Goal: Task Accomplishment & Management: Use online tool/utility

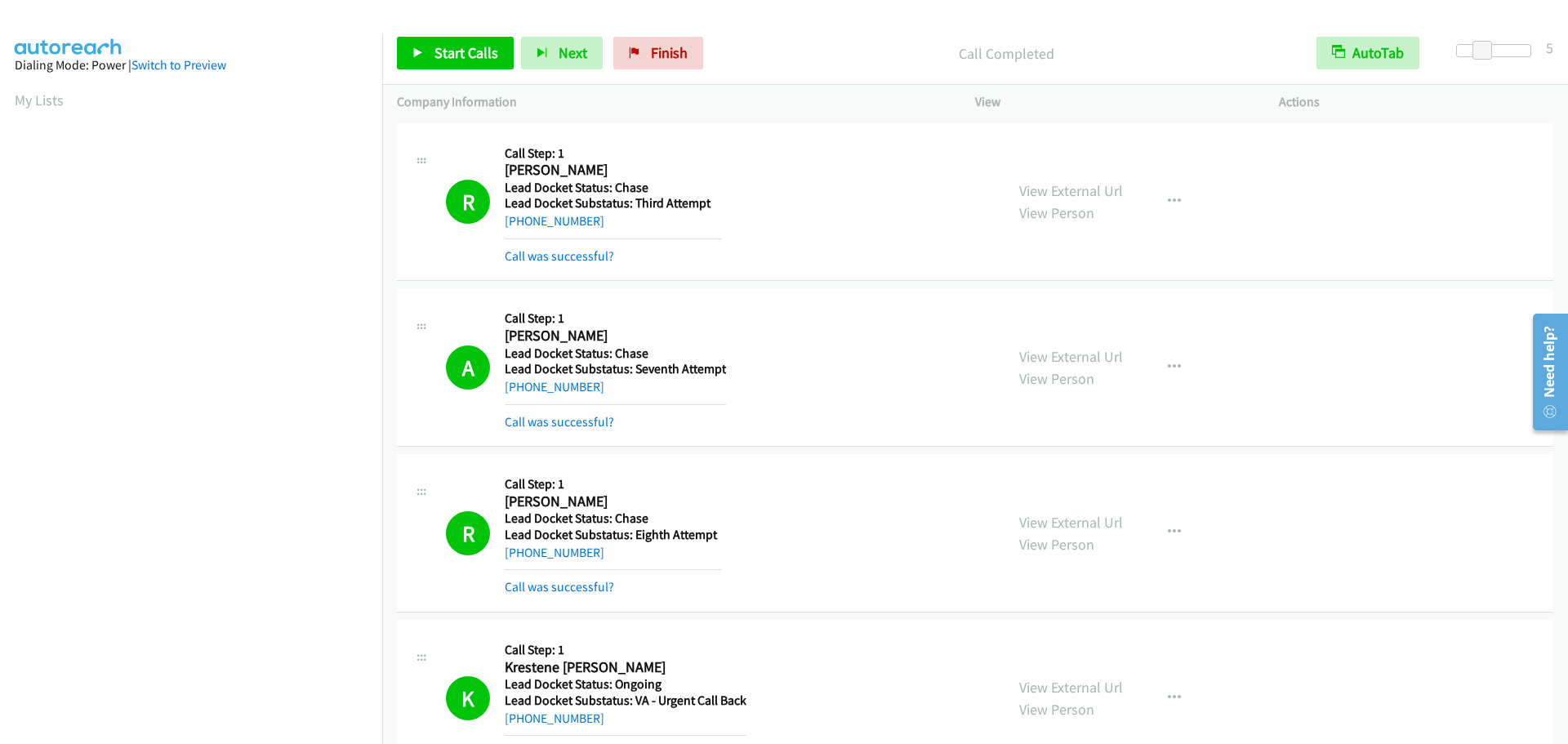
scroll to position [173, 0]
click at [447, 63] on link "Start Calls" at bounding box center [455, 53] width 117 height 33
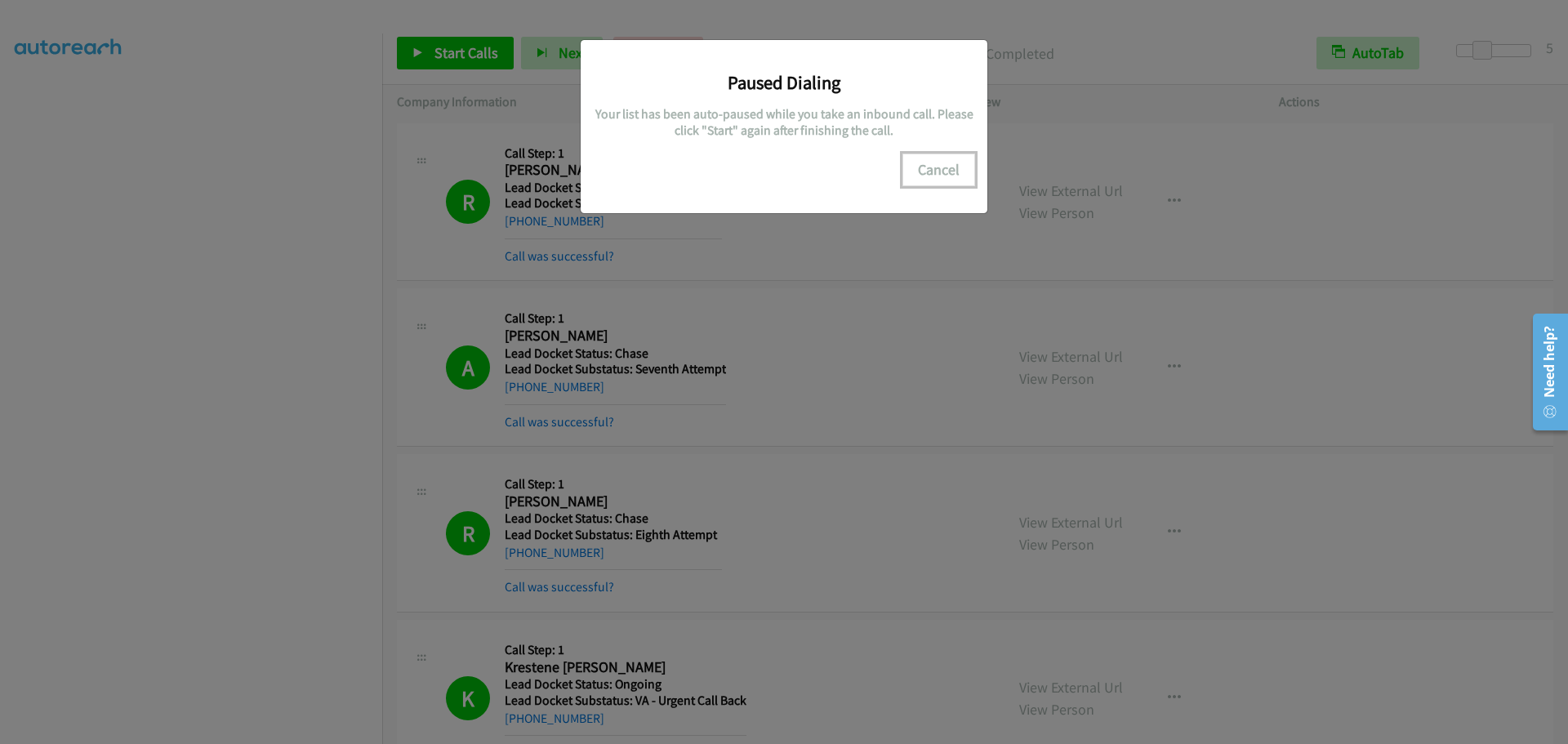
click at [939, 174] on button "Cancel" at bounding box center [939, 170] width 73 height 33
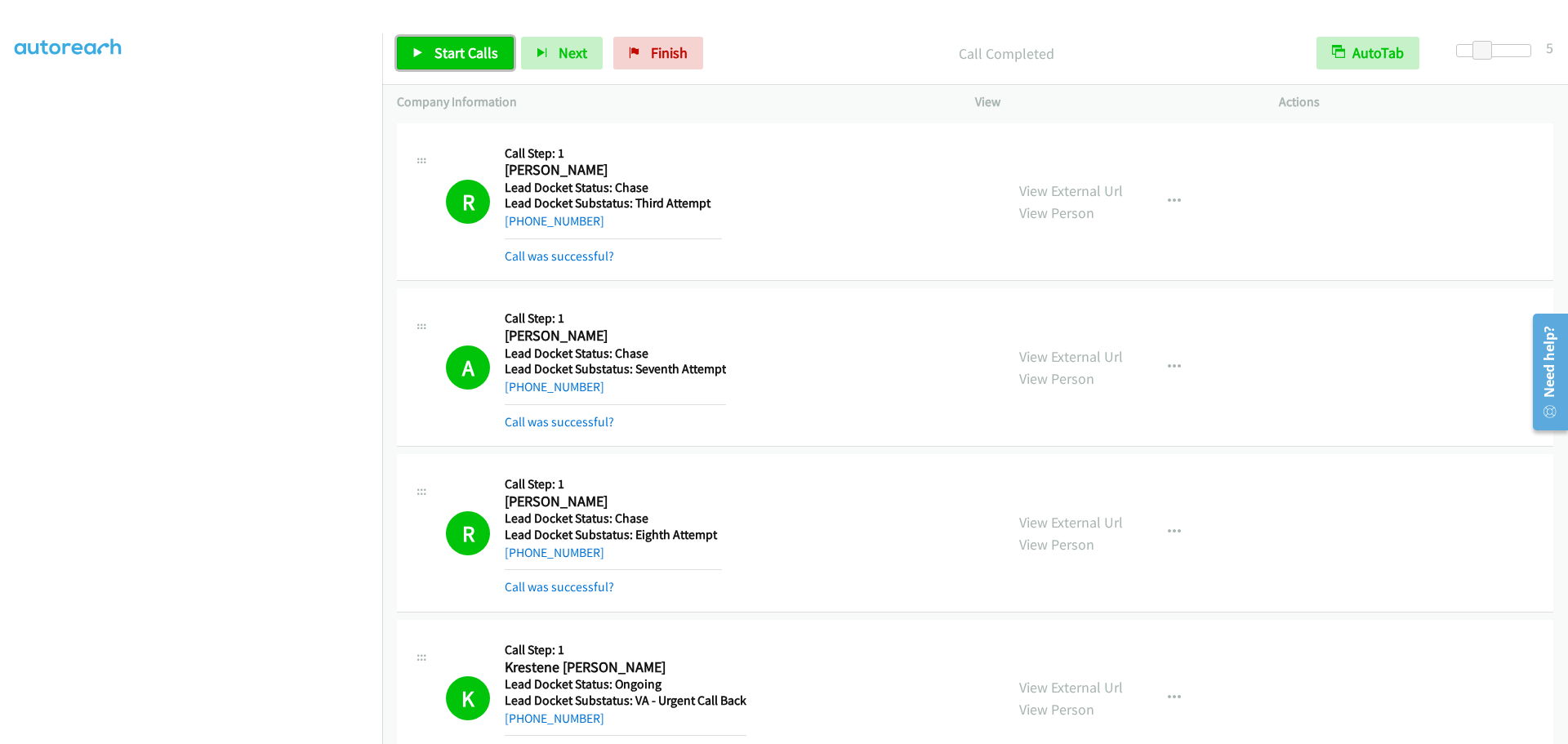
click at [458, 55] on span "Start Calls" at bounding box center [466, 53] width 63 height 19
click at [437, 53] on span "Pause" at bounding box center [452, 53] width 36 height 19
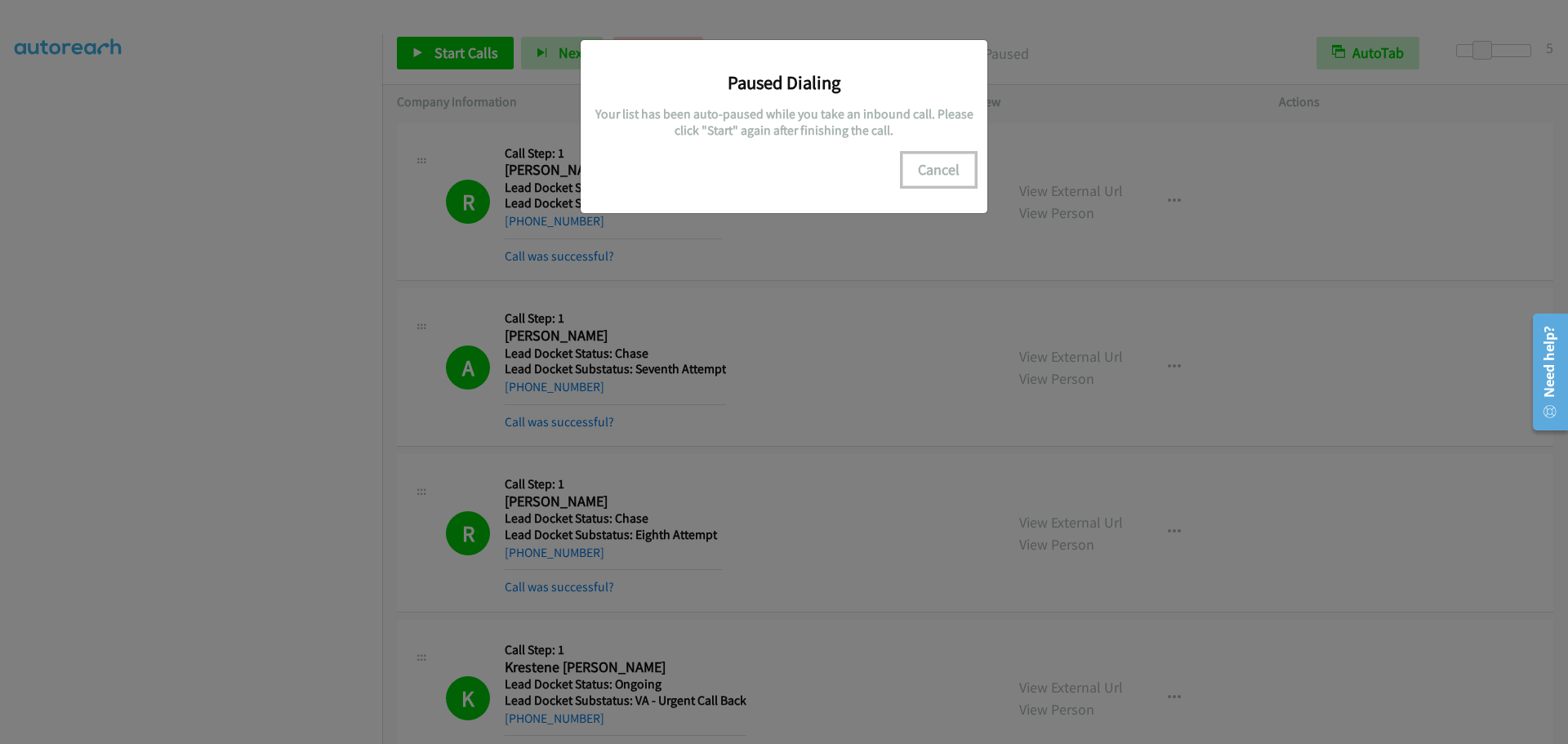
click at [943, 176] on button "Cancel" at bounding box center [939, 170] width 73 height 33
click at [933, 169] on button "Cancel" at bounding box center [939, 170] width 73 height 33
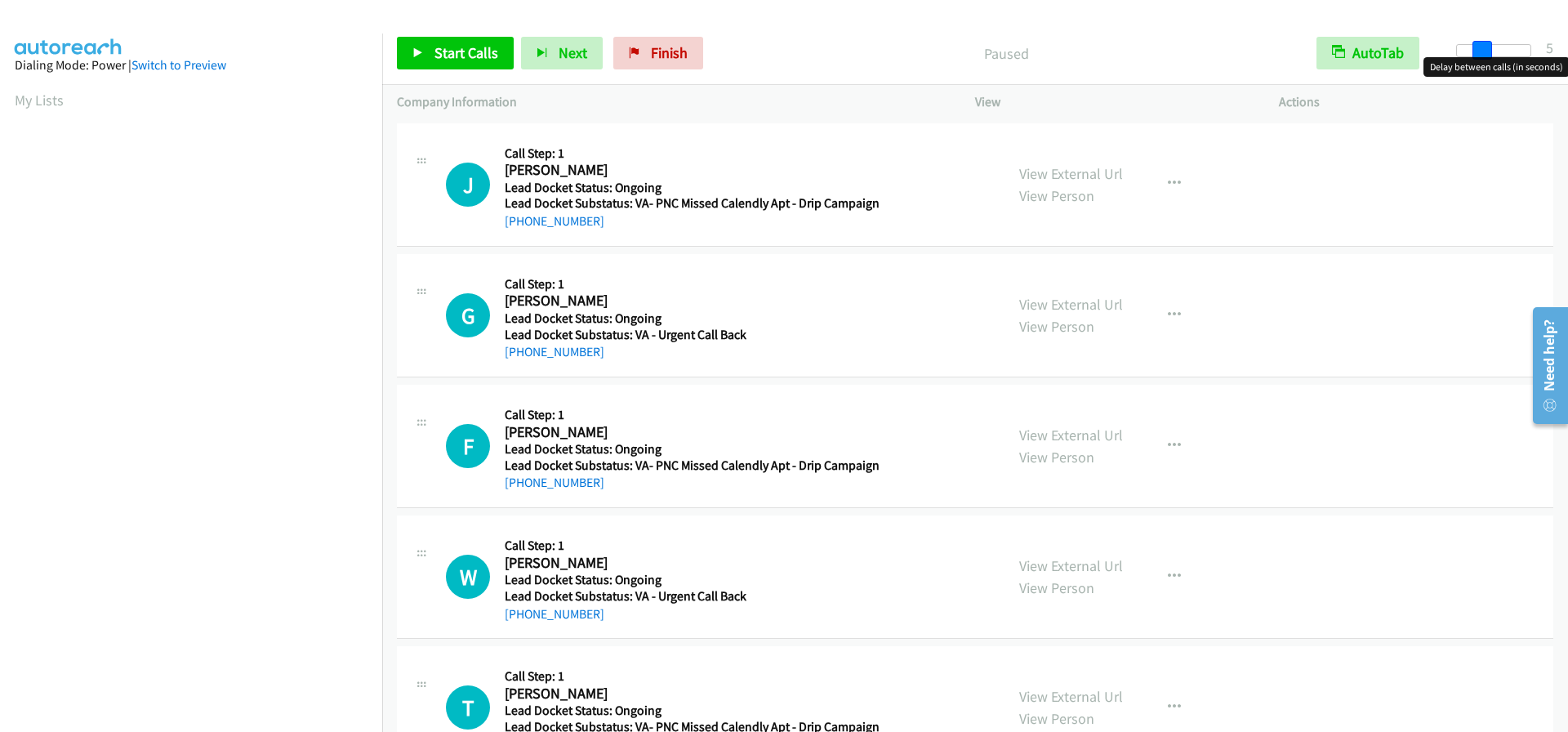
drag, startPoint x: 1462, startPoint y: 53, endPoint x: 1485, endPoint y: 51, distance: 23.1
click at [1485, 51] on span at bounding box center [1483, 51] width 19 height 19
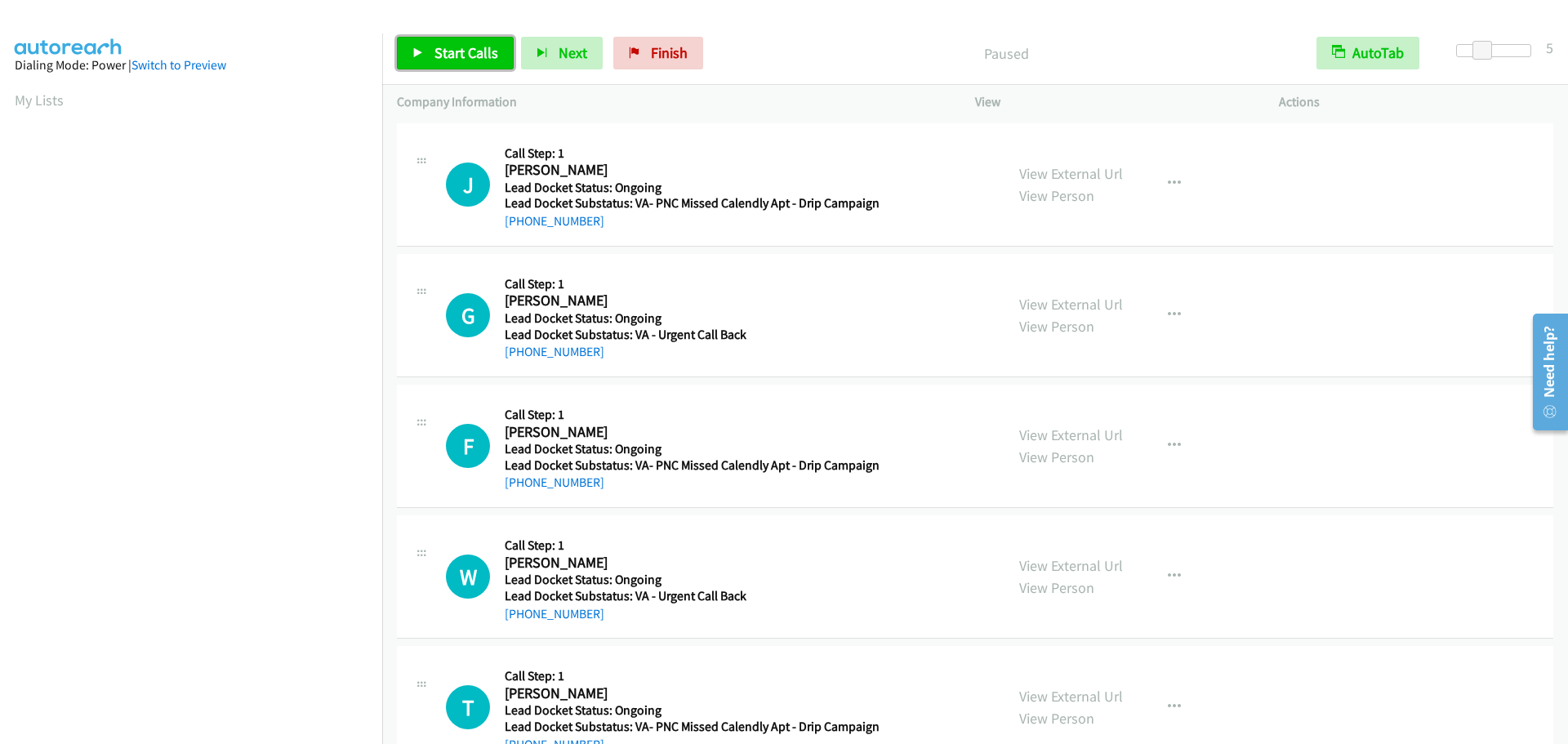
click at [451, 45] on span "Start Calls" at bounding box center [466, 53] width 63 height 19
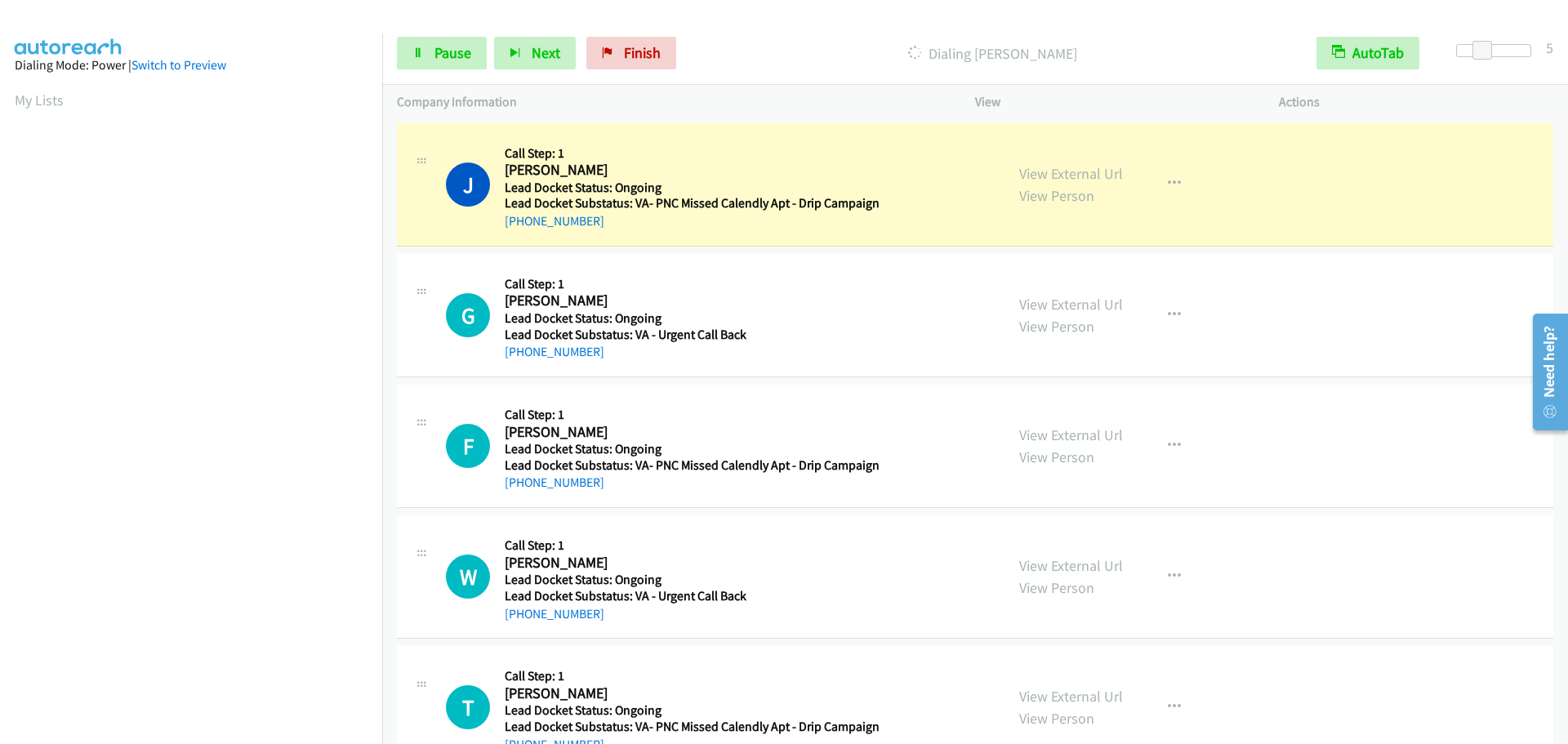
scroll to position [173, 0]
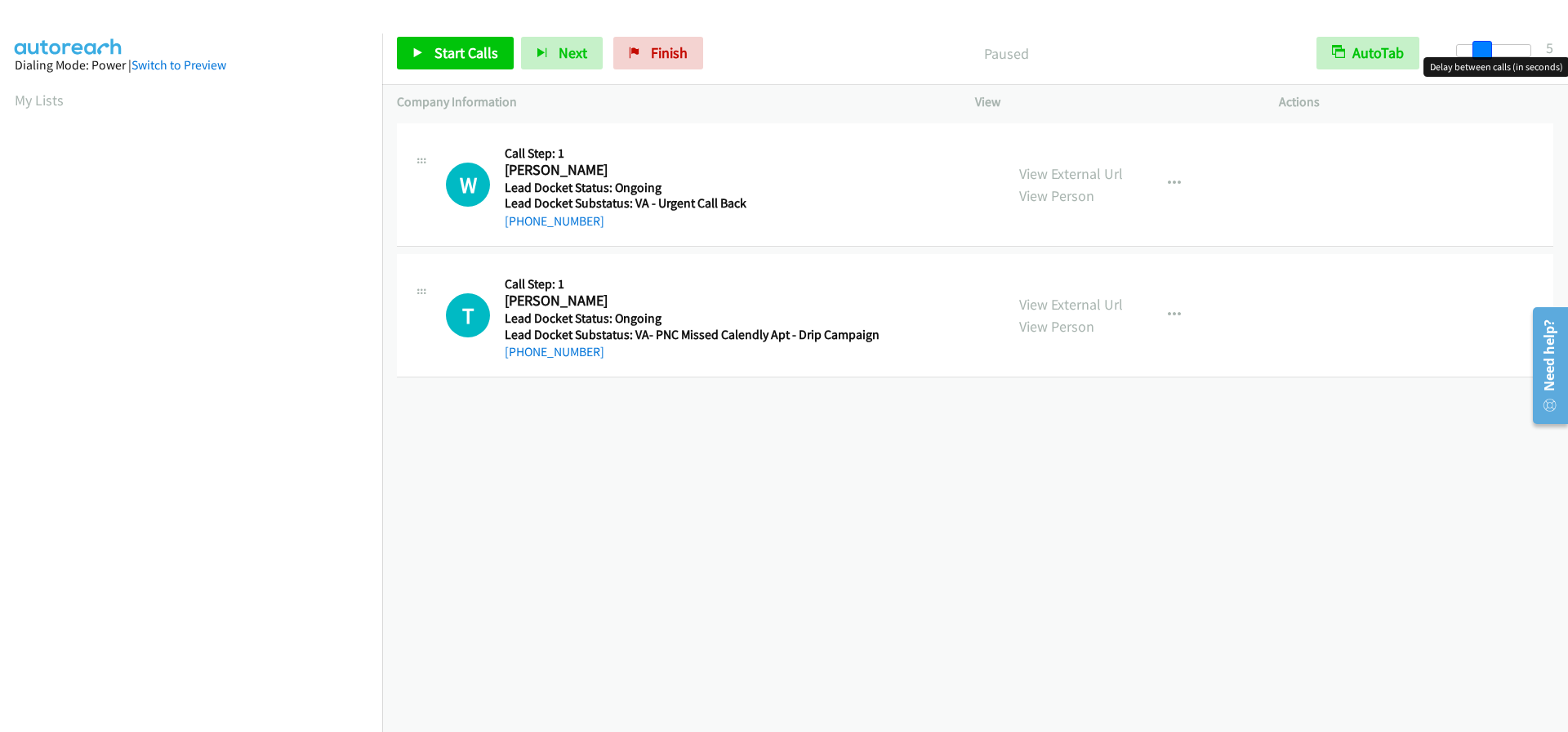
drag, startPoint x: 1451, startPoint y: 51, endPoint x: 1474, endPoint y: 53, distance: 23.1
click at [1474, 53] on span at bounding box center [1483, 51] width 19 height 19
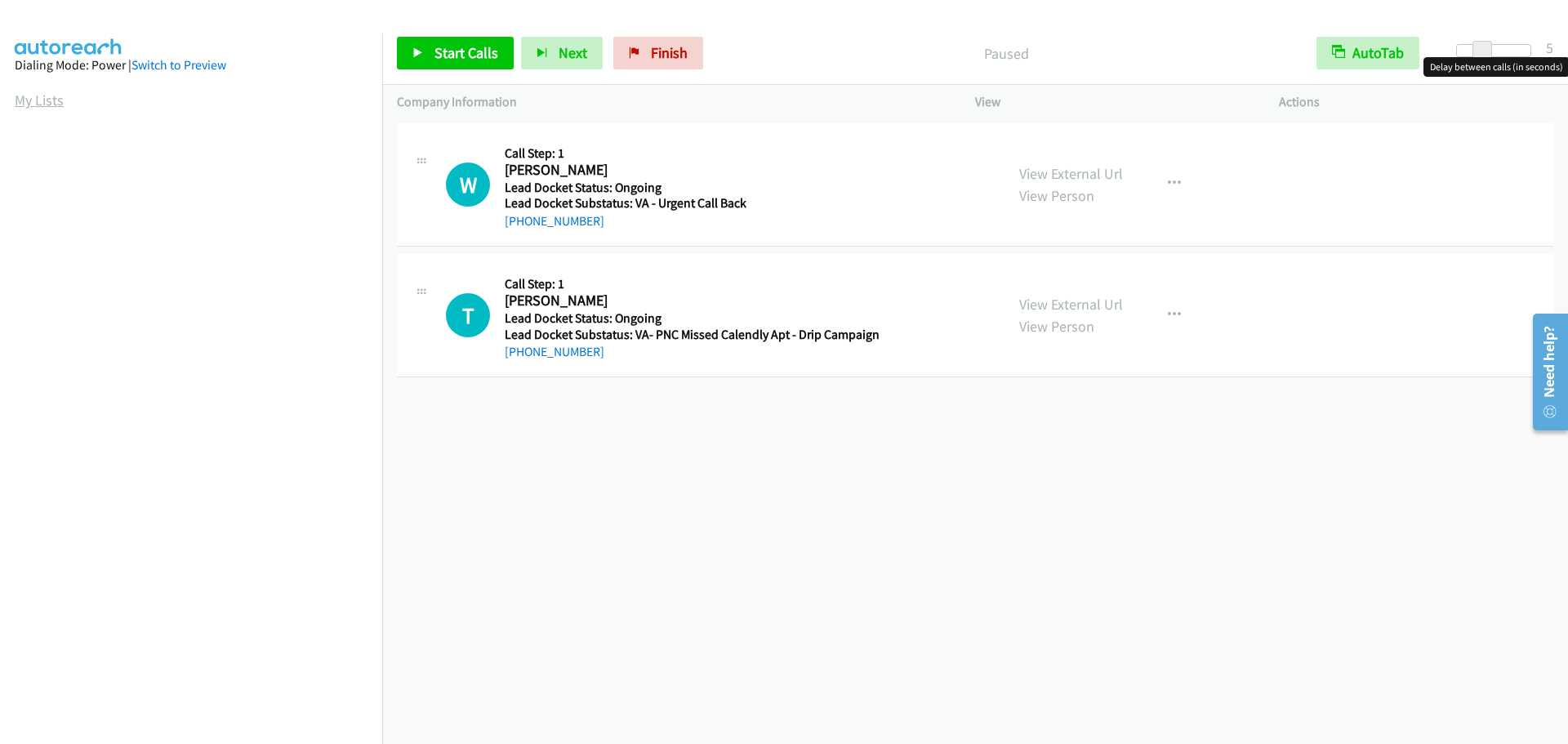
click at [44, 98] on link "My Lists" at bounding box center [38, 101] width 49 height 19
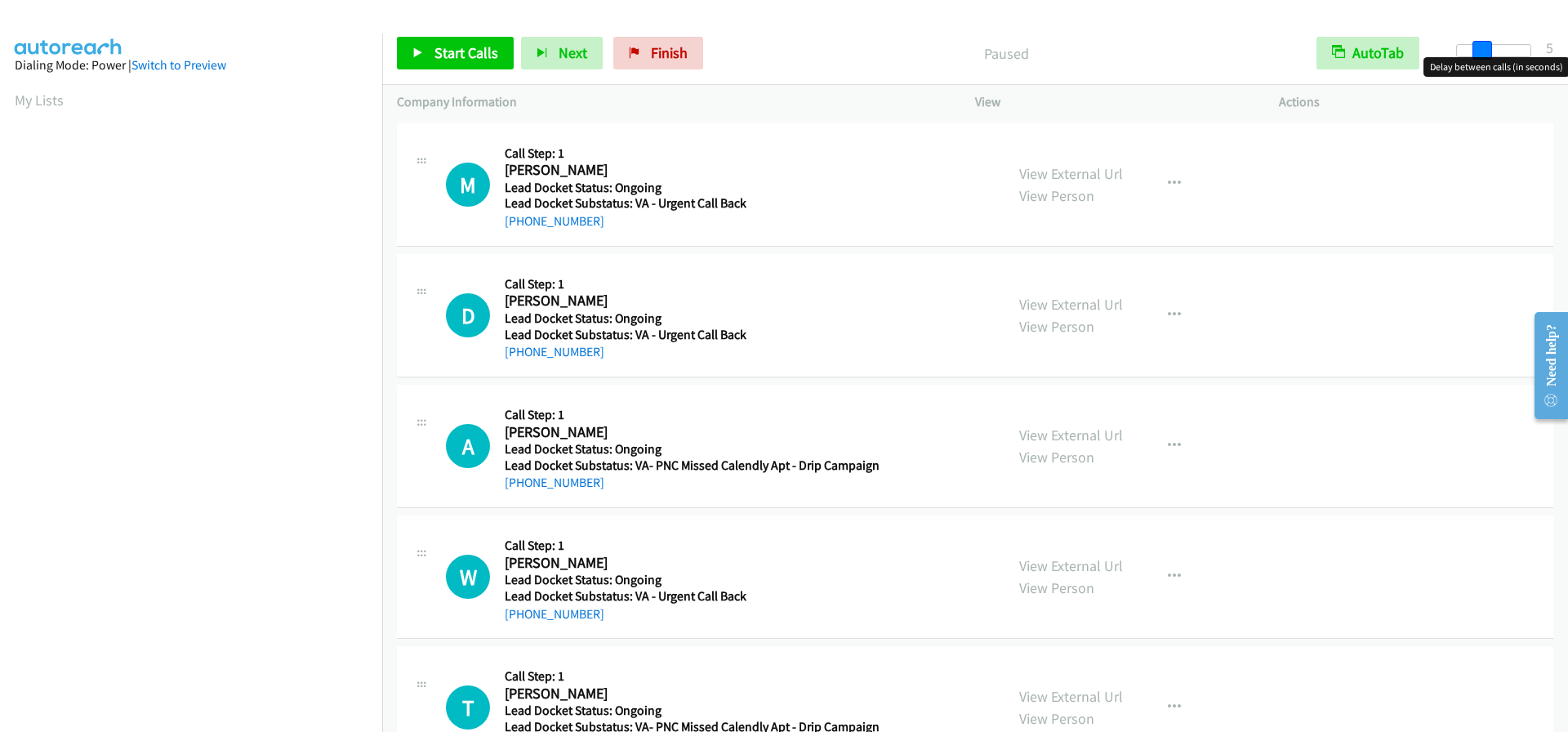
drag, startPoint x: 1462, startPoint y: 54, endPoint x: 1485, endPoint y: 55, distance: 23.0
click at [1485, 55] on span at bounding box center [1483, 51] width 19 height 19
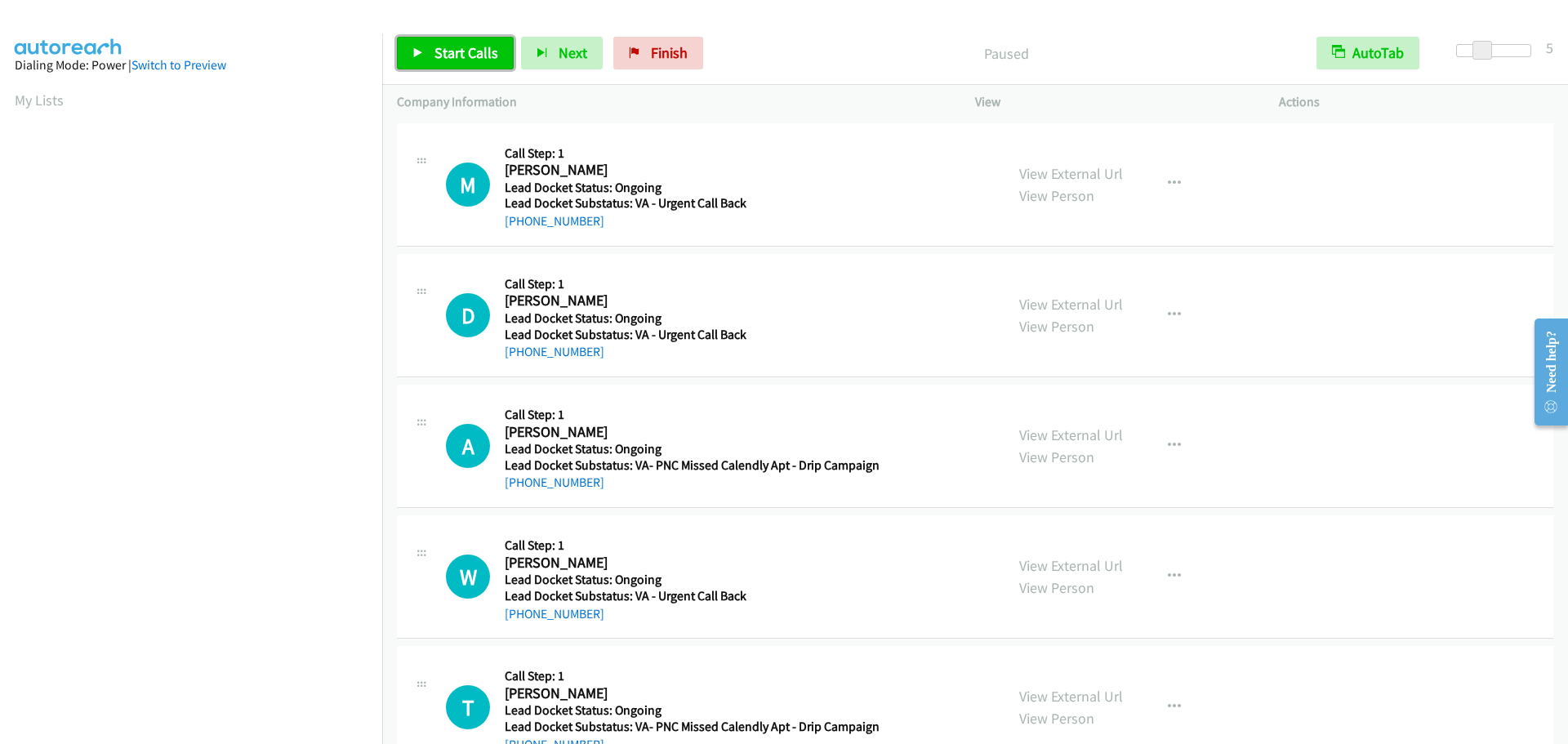
click at [476, 52] on span "Start Calls" at bounding box center [466, 53] width 63 height 19
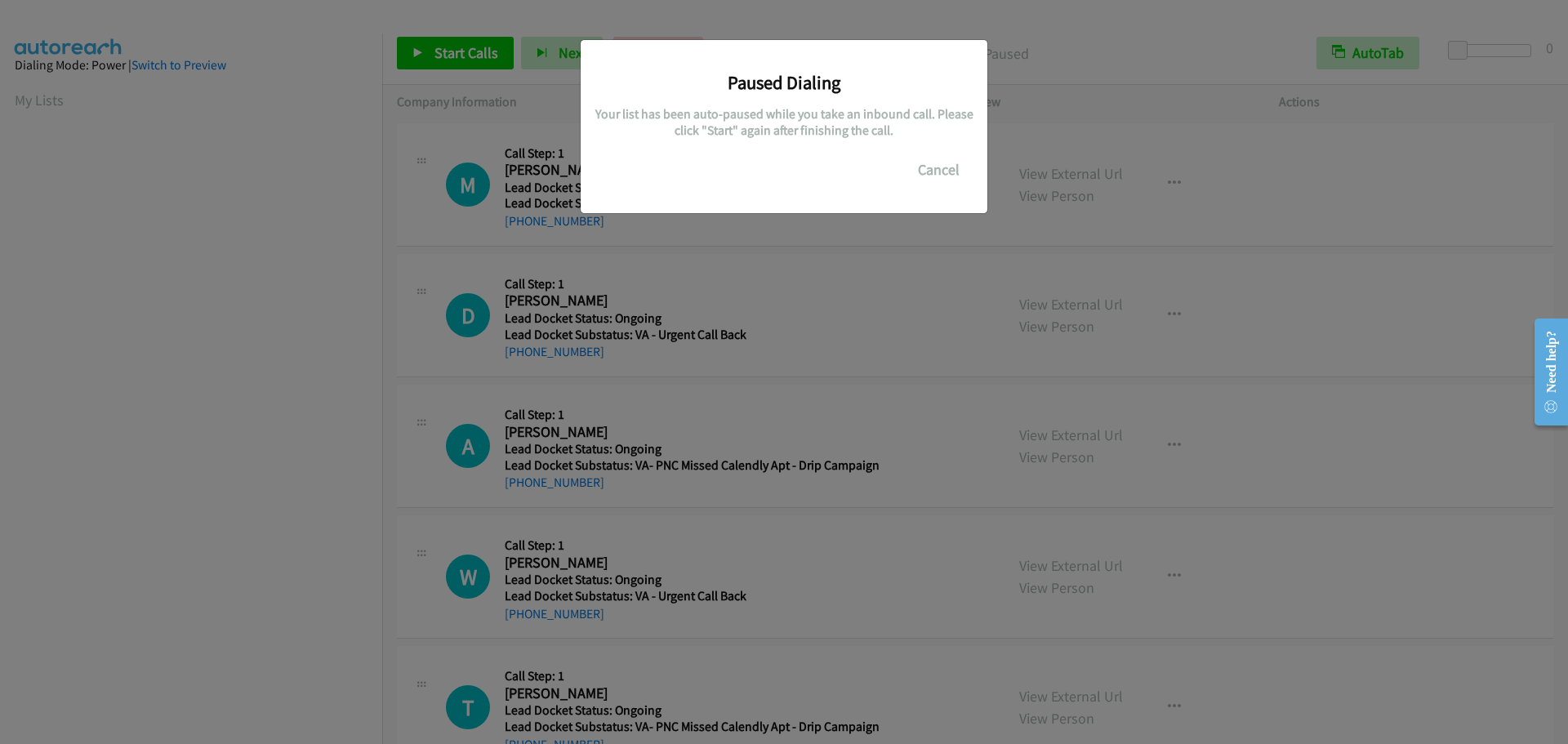
scroll to position [173, 0]
click at [943, 174] on button "Cancel" at bounding box center [939, 170] width 73 height 33
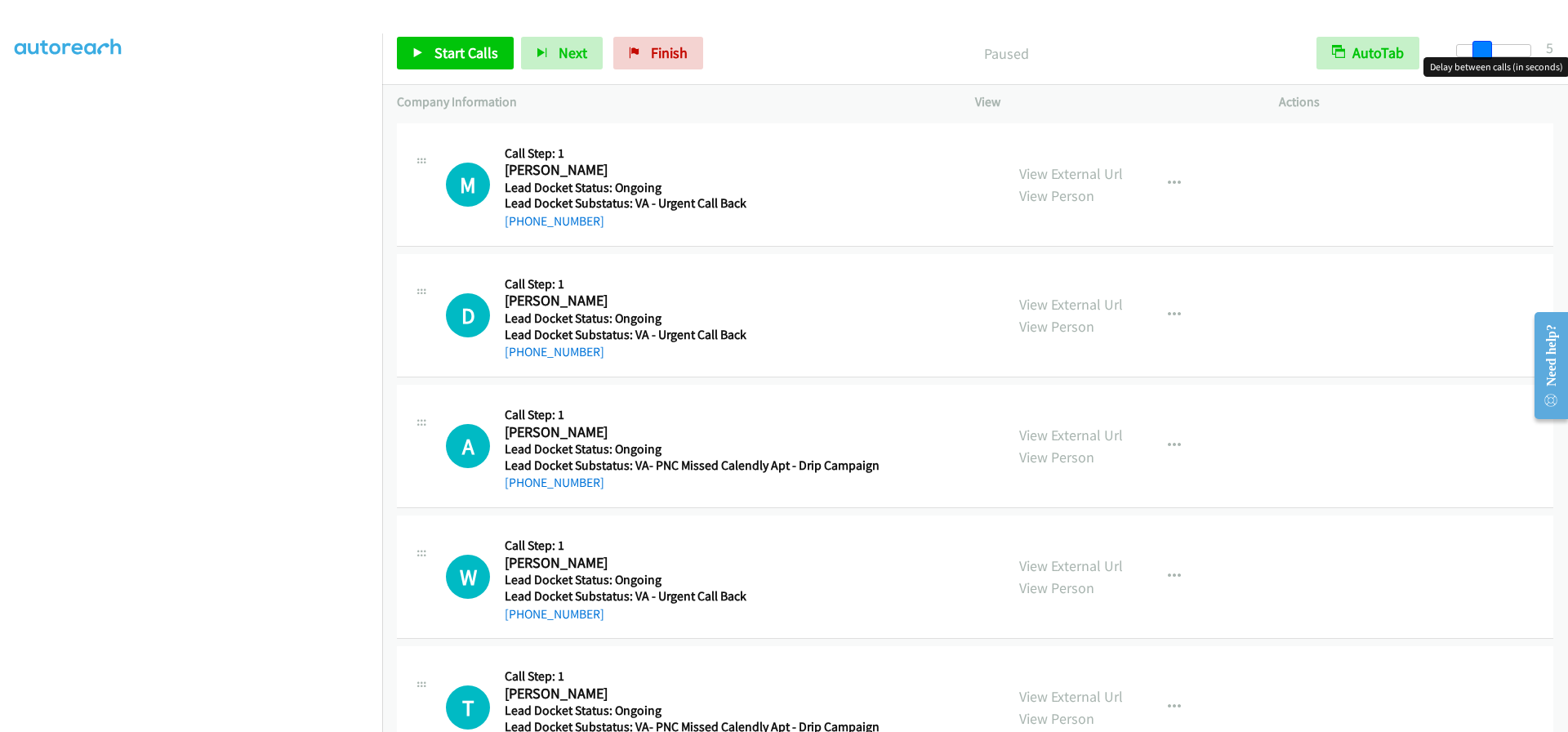
drag, startPoint x: 1451, startPoint y: 50, endPoint x: 1473, endPoint y: 48, distance: 22.1
click at [1473, 48] on span at bounding box center [1483, 51] width 19 height 19
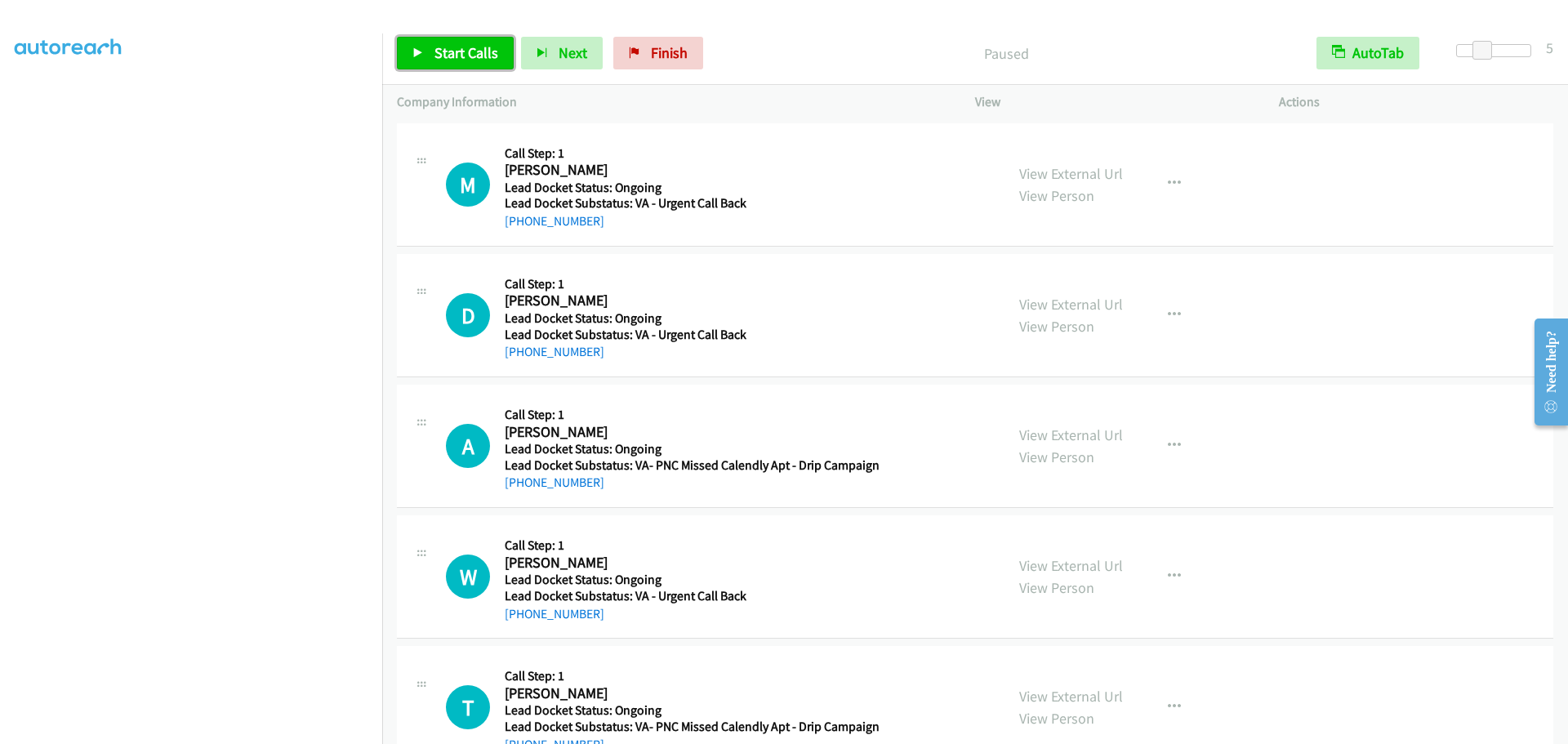
click at [460, 52] on span "Start Calls" at bounding box center [466, 53] width 63 height 19
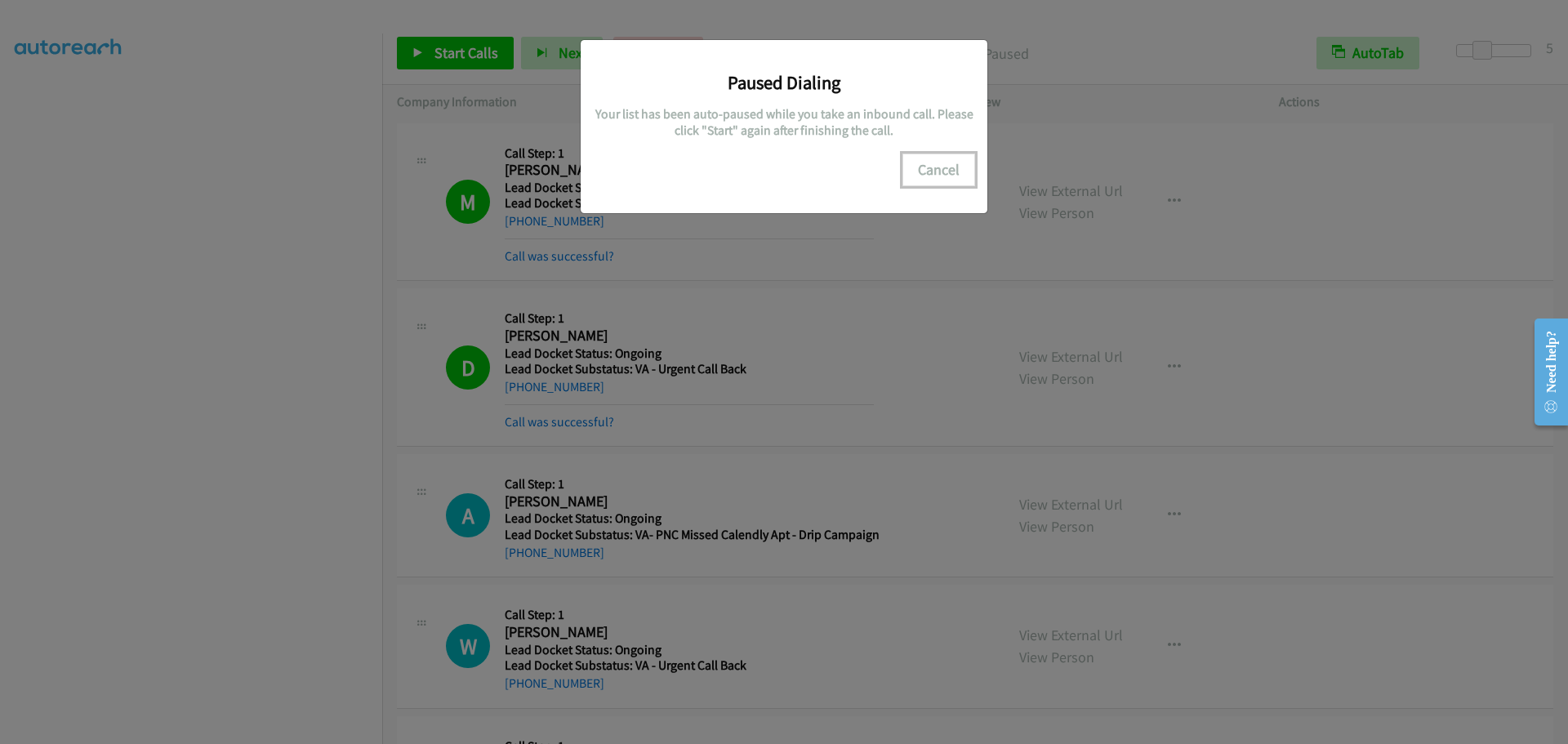
click at [937, 169] on button "Cancel" at bounding box center [939, 170] width 73 height 33
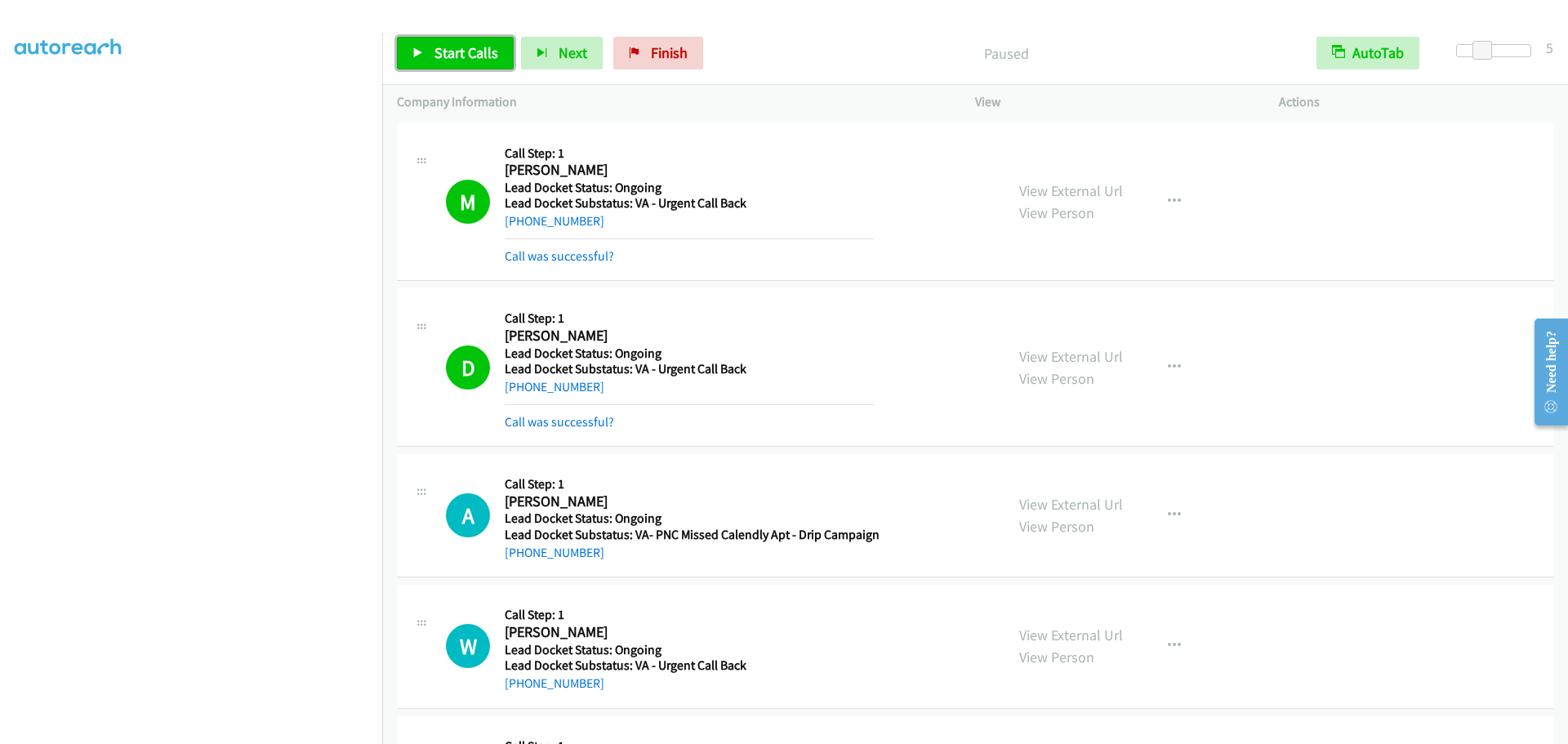
click at [458, 62] on link "Start Calls" at bounding box center [455, 53] width 117 height 33
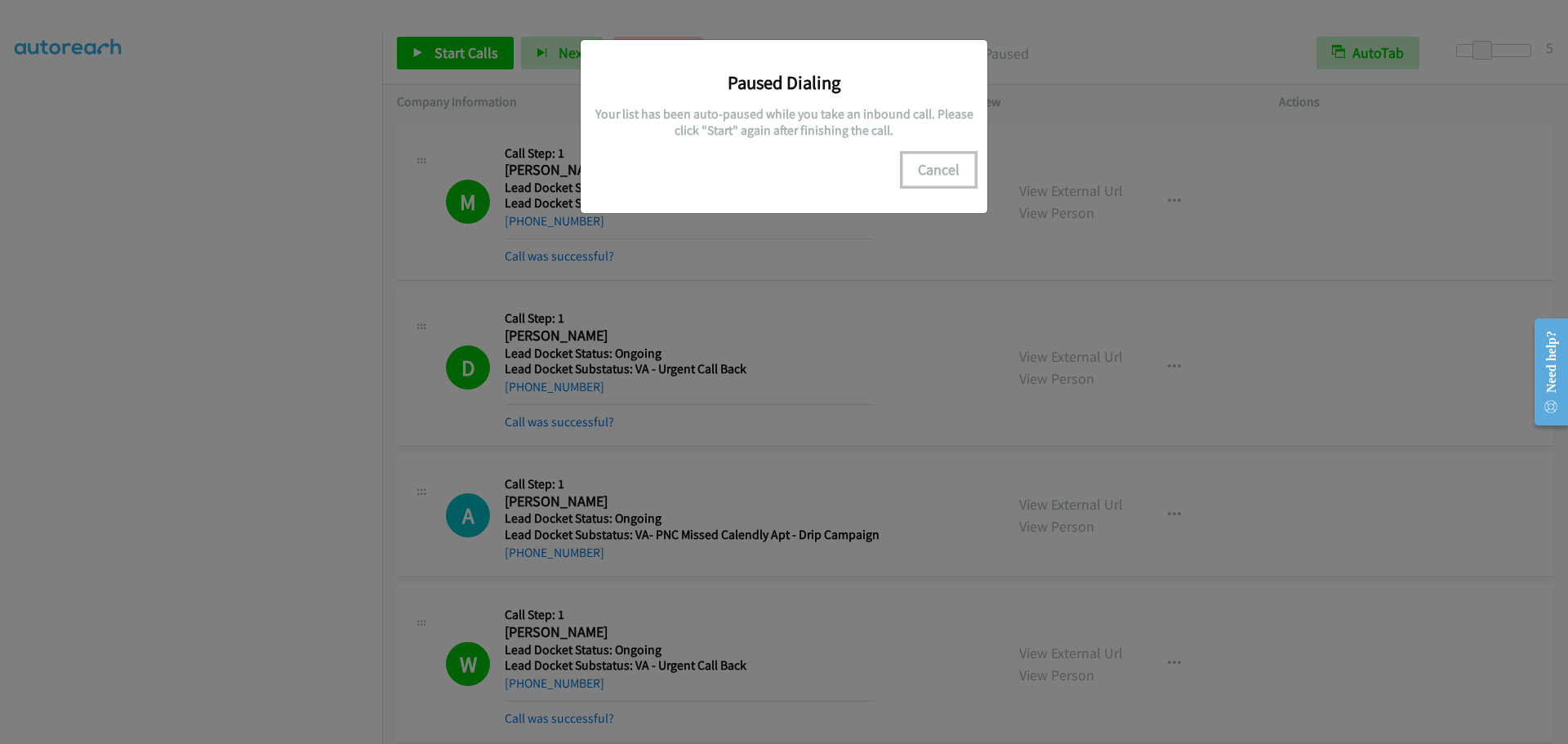
click at [934, 174] on button "Cancel" at bounding box center [939, 170] width 73 height 33
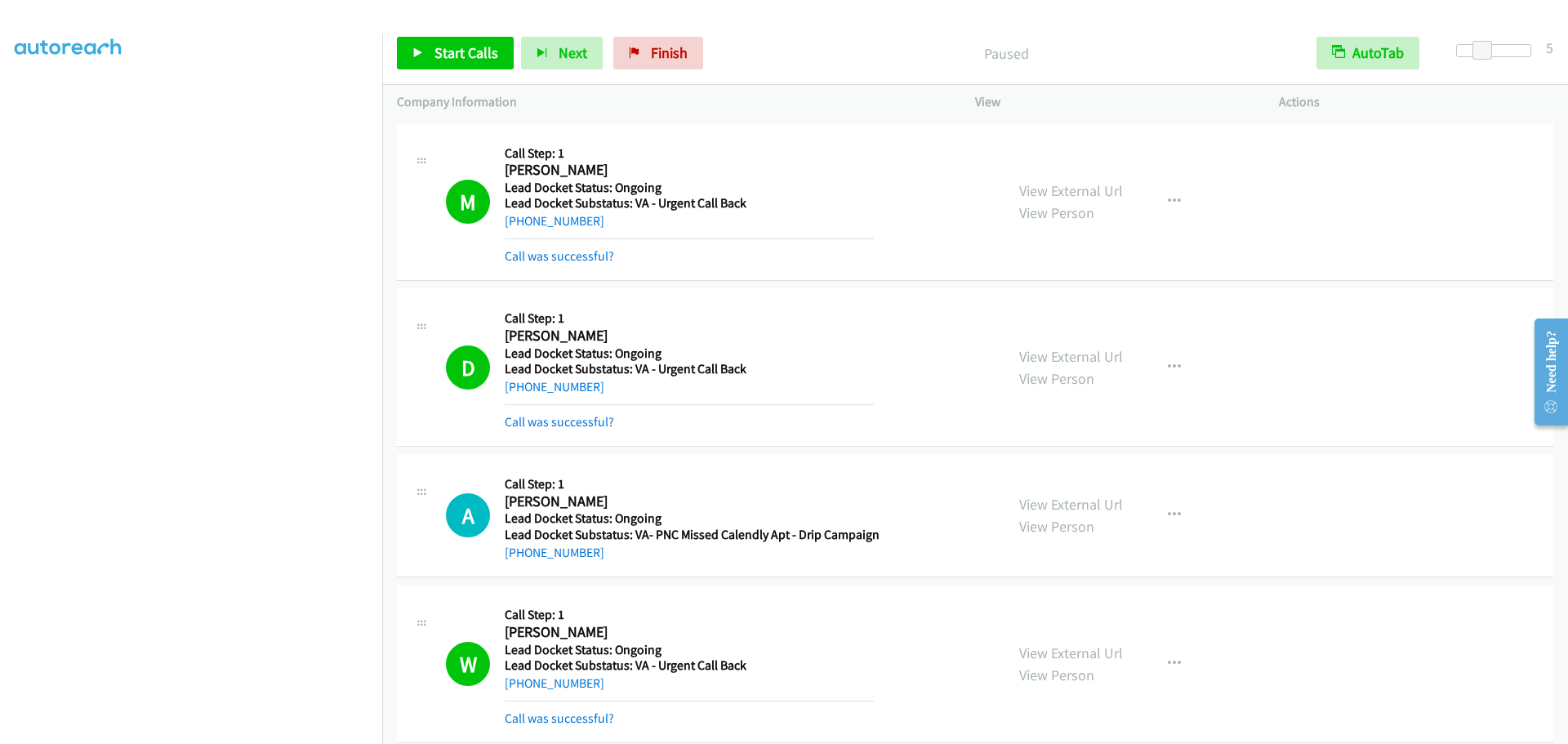
scroll to position [151, 0]
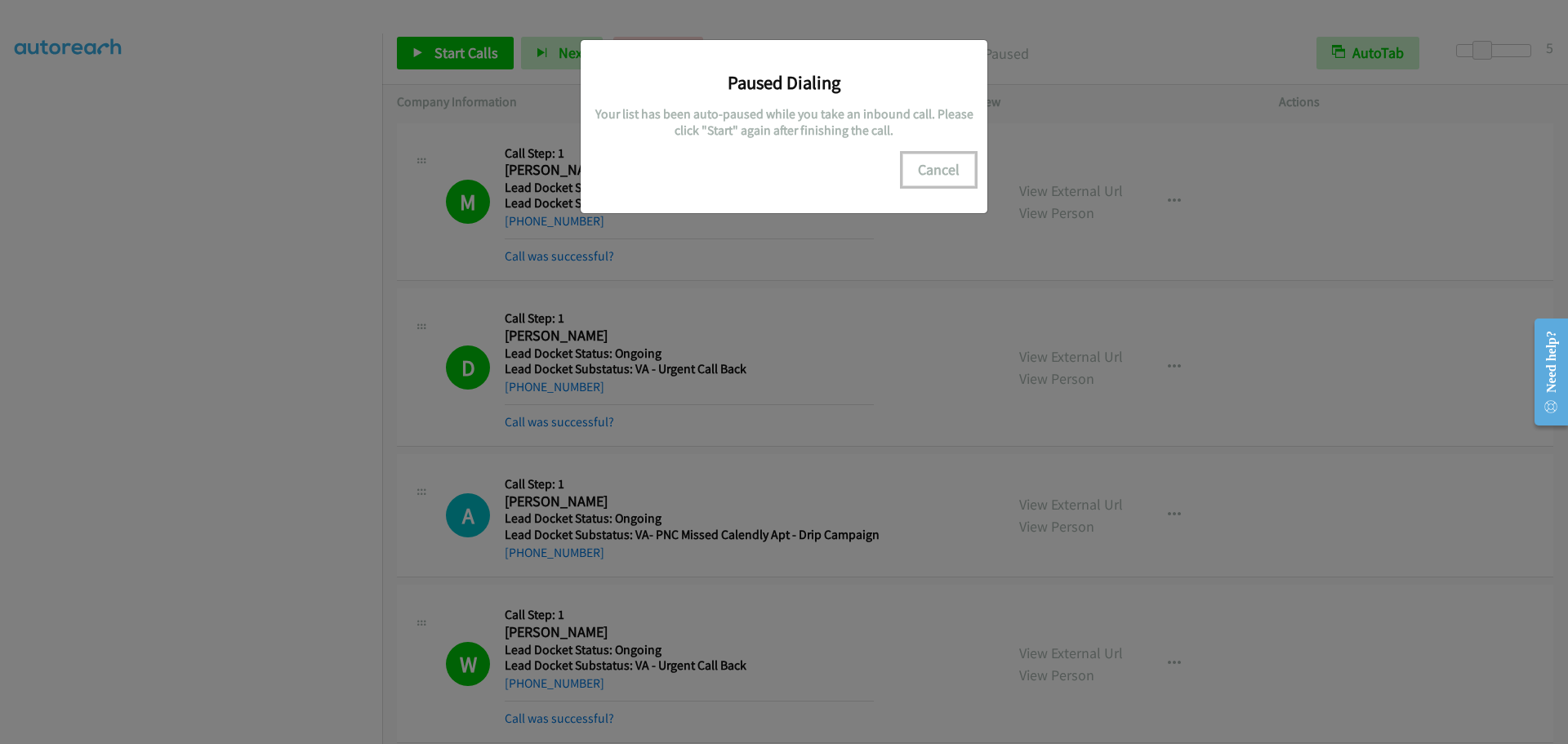
click at [920, 161] on button "Cancel" at bounding box center [939, 170] width 73 height 33
drag, startPoint x: 926, startPoint y: 170, endPoint x: 916, endPoint y: 167, distance: 10.4
click at [932, 173] on button "Cancel" at bounding box center [939, 170] width 73 height 33
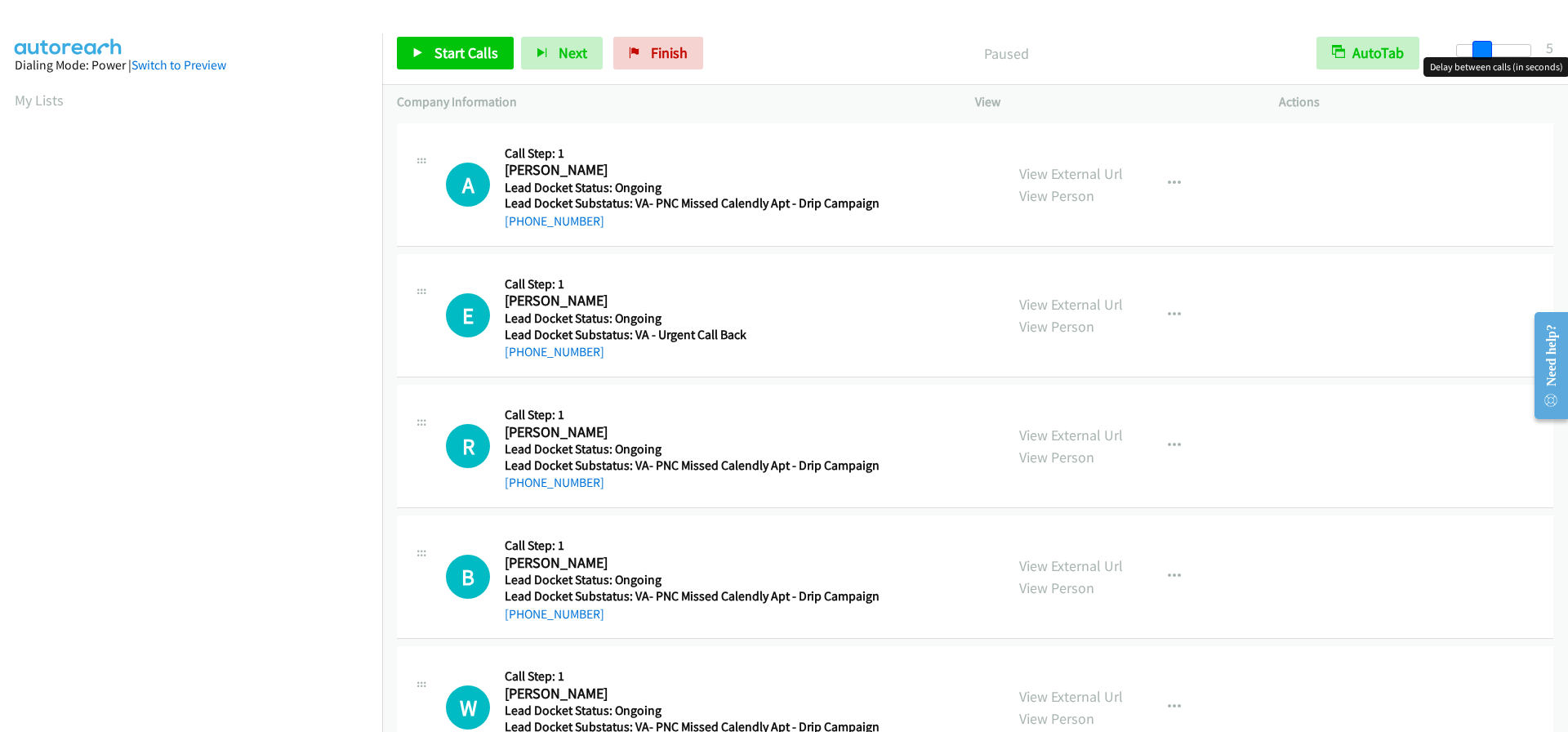
drag, startPoint x: 1457, startPoint y: 50, endPoint x: 1481, endPoint y: 48, distance: 24.1
click at [1481, 48] on span at bounding box center [1483, 51] width 19 height 19
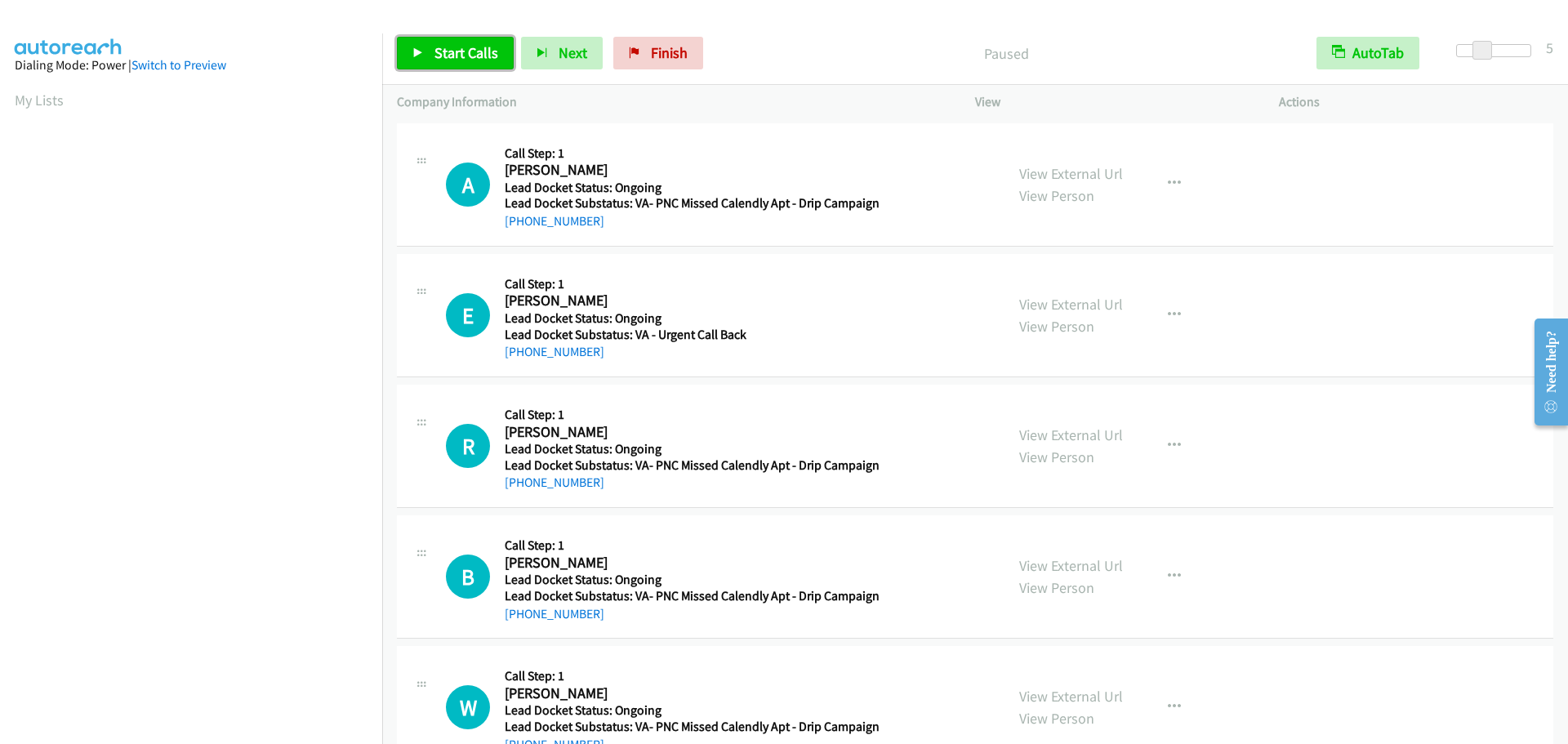
click at [466, 55] on span "Start Calls" at bounding box center [466, 53] width 63 height 19
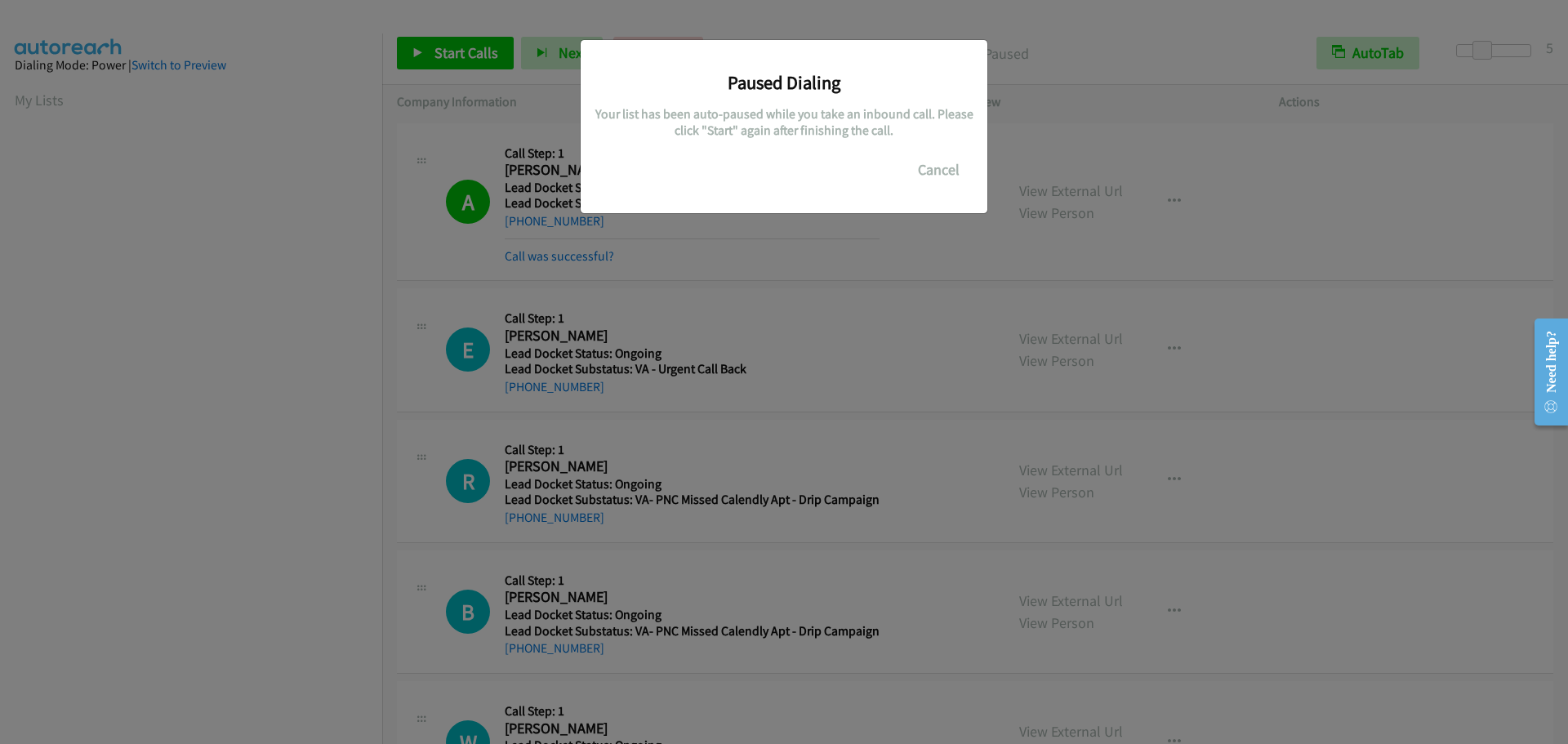
scroll to position [173, 0]
click at [931, 170] on button "Cancel" at bounding box center [939, 170] width 73 height 33
click at [927, 169] on button "Cancel" at bounding box center [939, 170] width 73 height 33
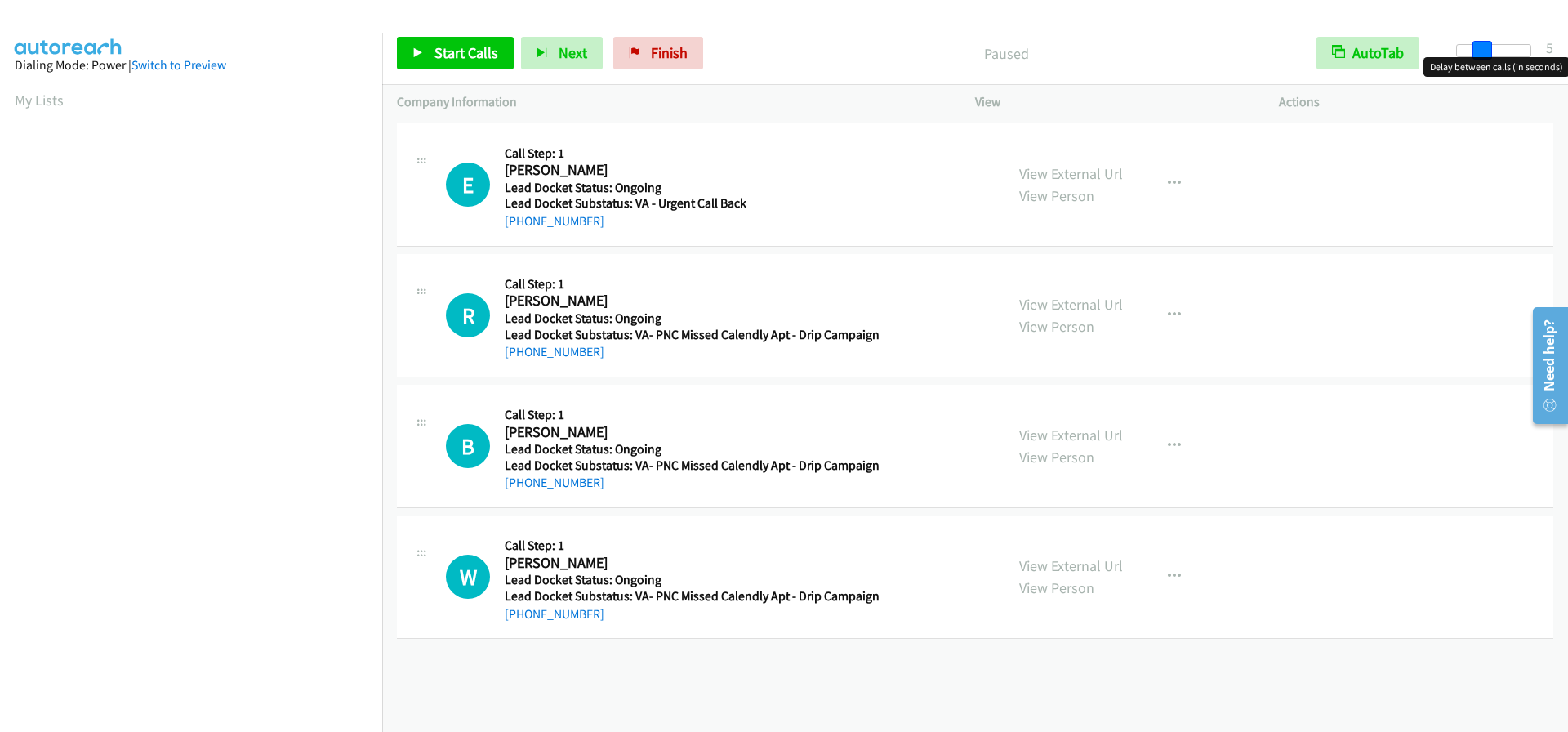
drag, startPoint x: 1457, startPoint y: 52, endPoint x: 1483, endPoint y: 47, distance: 26.5
click at [1483, 47] on span at bounding box center [1483, 51] width 19 height 19
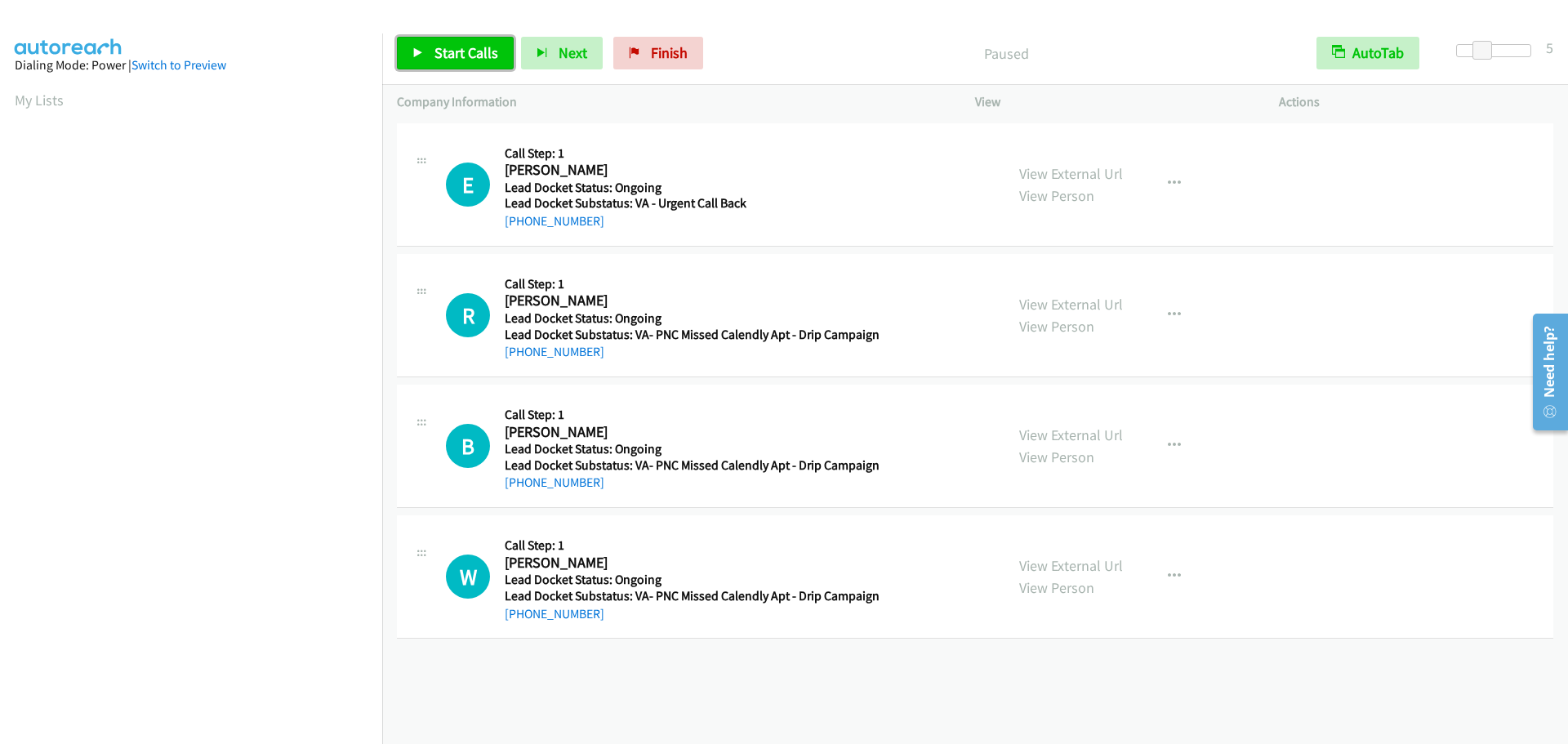
click at [473, 51] on span "Start Calls" at bounding box center [466, 53] width 63 height 19
